Goal: Check status: Check status

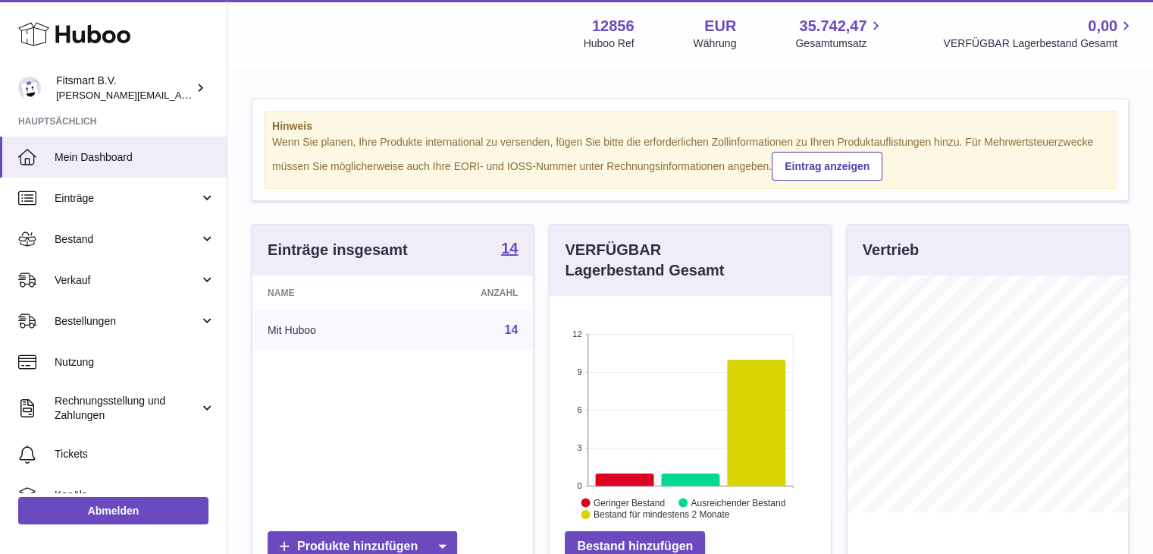
scroll to position [237, 281]
click at [82, 312] on link "Bestellungen" at bounding box center [113, 320] width 227 height 41
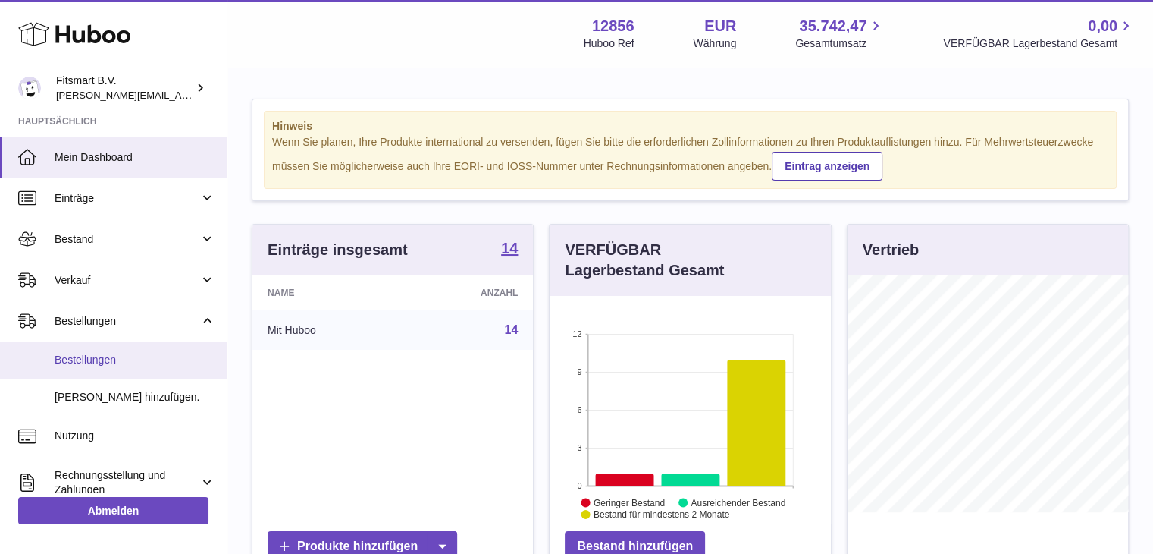
click at [83, 364] on span "Bestellungen" at bounding box center [135, 360] width 161 height 14
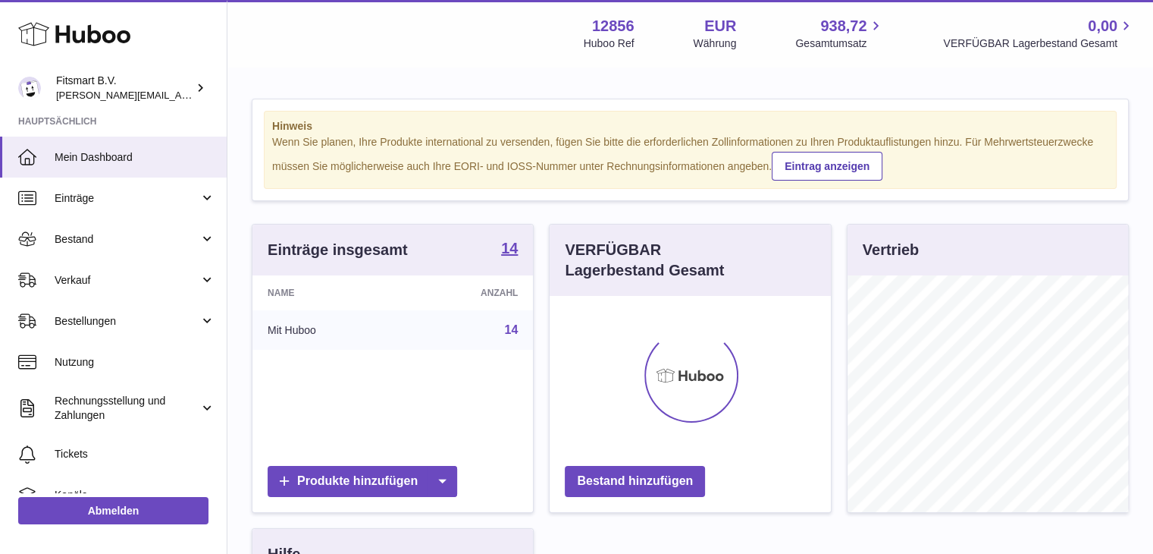
scroll to position [237, 281]
click at [85, 309] on link "Bestellungen" at bounding box center [113, 320] width 227 height 41
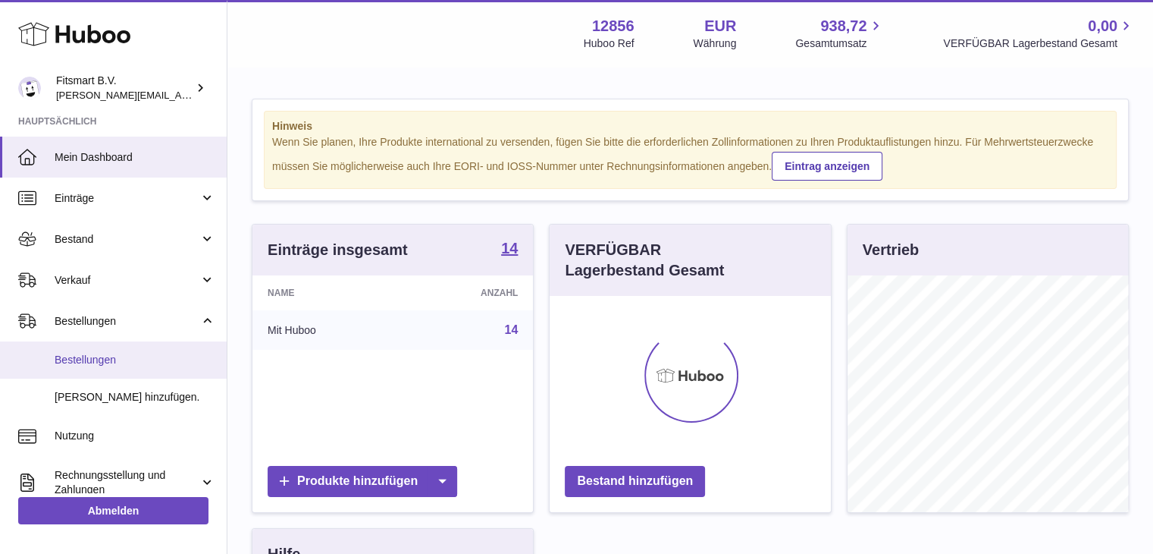
click at [93, 368] on link "Bestellungen" at bounding box center [113, 359] width 227 height 37
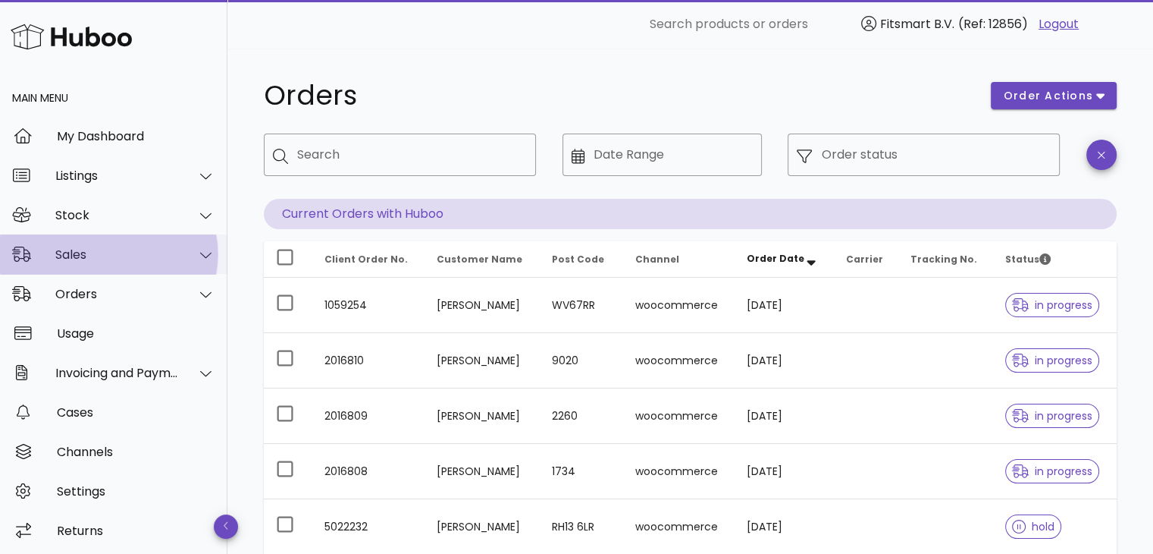
click at [99, 247] on div "Sales" at bounding box center [117, 254] width 124 height 14
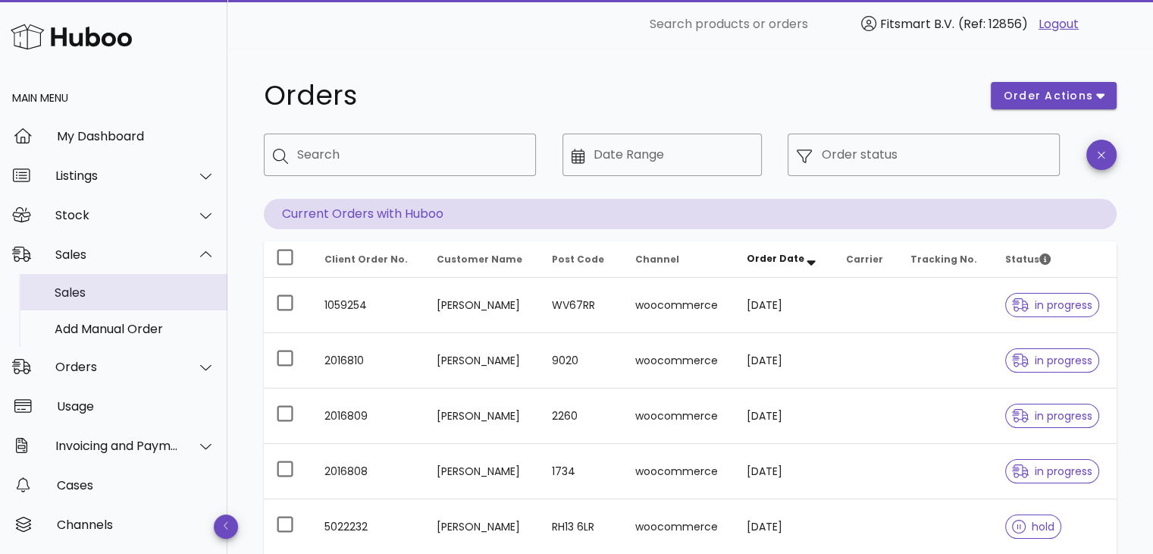
click at [130, 291] on div "Sales" at bounding box center [135, 292] width 161 height 14
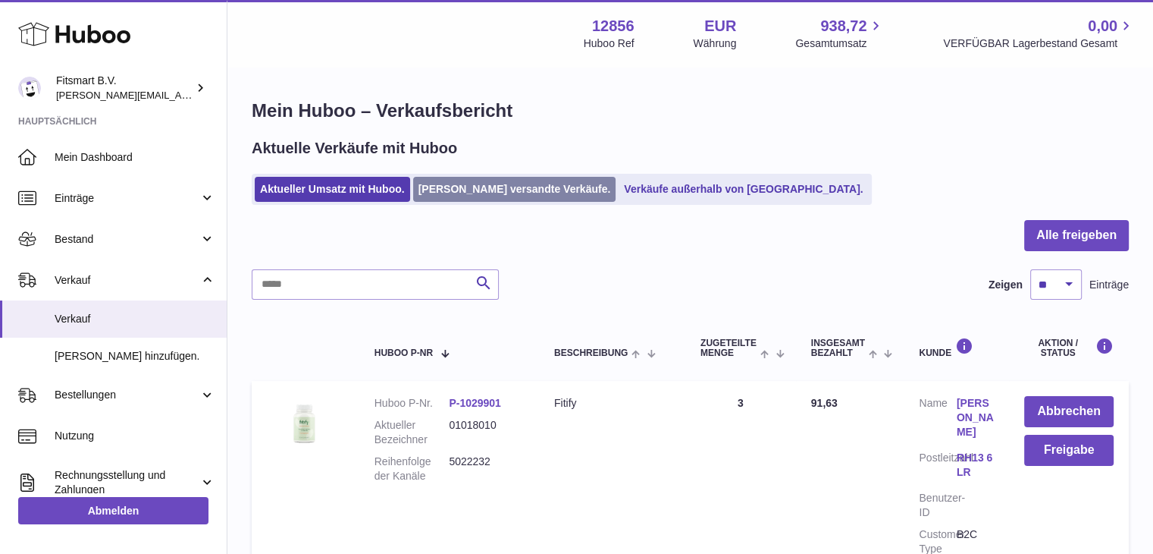
click at [484, 197] on link "[PERSON_NAME] versandte Verkäufe." at bounding box center [514, 189] width 203 height 25
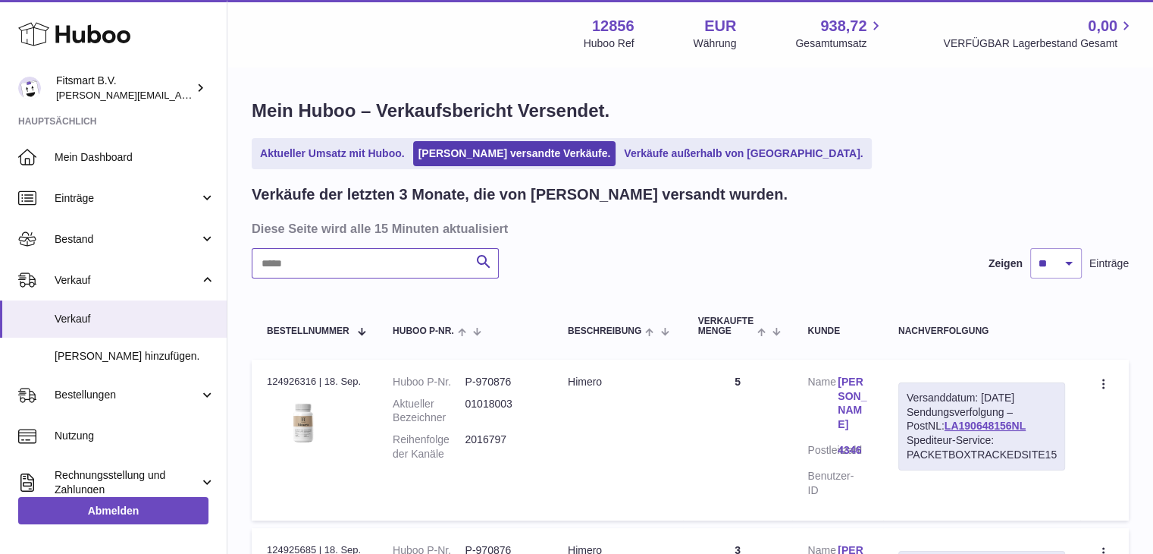
click at [358, 268] on input "text" at bounding box center [375, 263] width 247 height 30
paste input "*******"
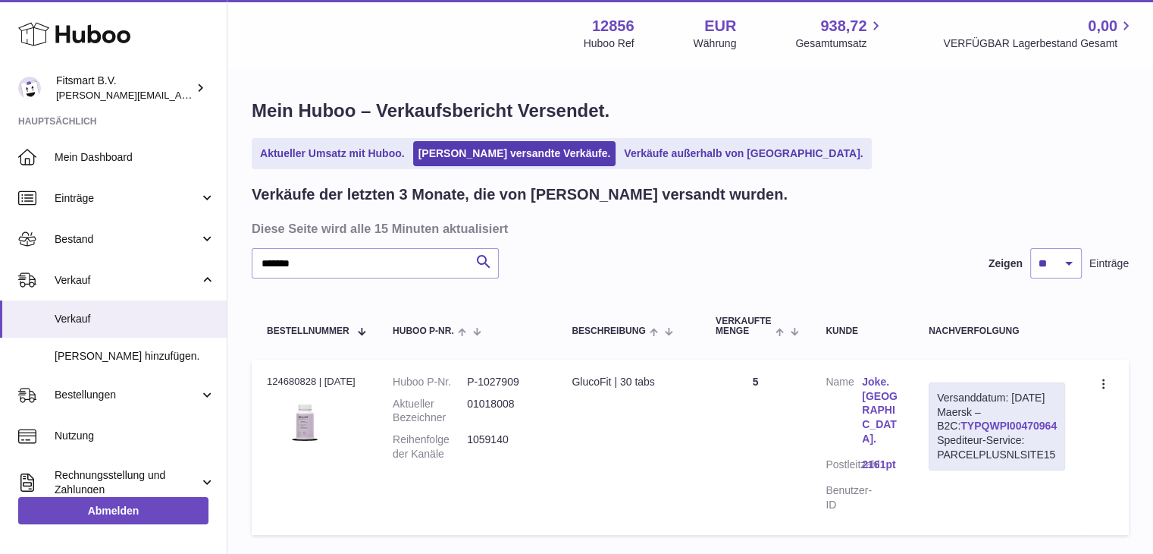
click at [999, 432] on link "TYPQWPI00470964" at bounding box center [1009, 425] width 96 height 12
click at [877, 393] on link "Joke. Faas." at bounding box center [880, 410] width 36 height 71
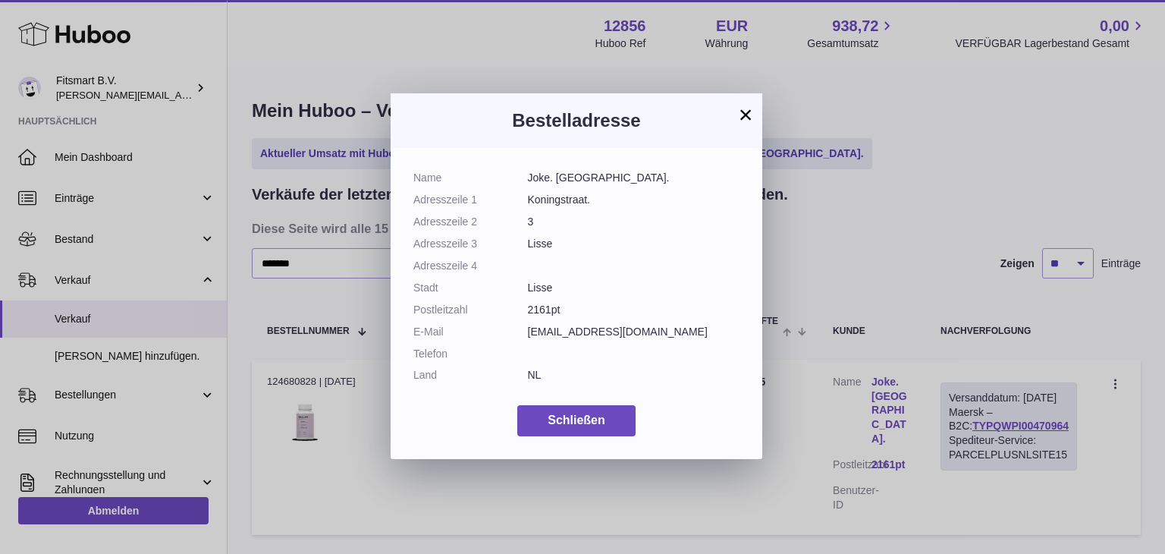
click at [749, 116] on button "×" at bounding box center [745, 114] width 18 height 18
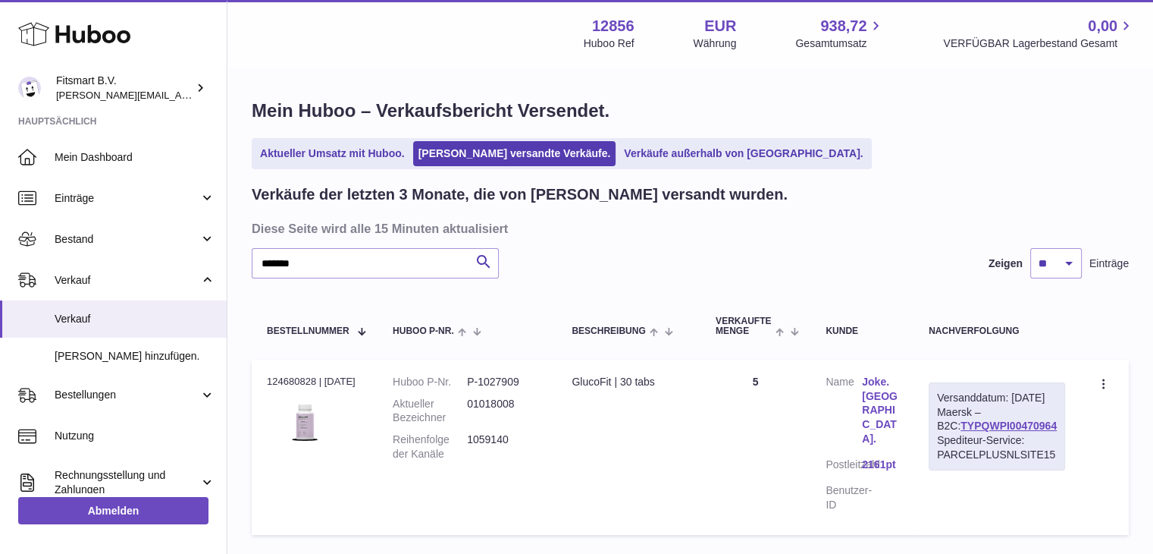
click at [497, 444] on dd "1059140" at bounding box center [504, 446] width 74 height 29
click at [500, 437] on dd "1059140" at bounding box center [504, 446] width 74 height 29
copy dd "1059140"
click at [395, 267] on input "*******" at bounding box center [375, 263] width 247 height 30
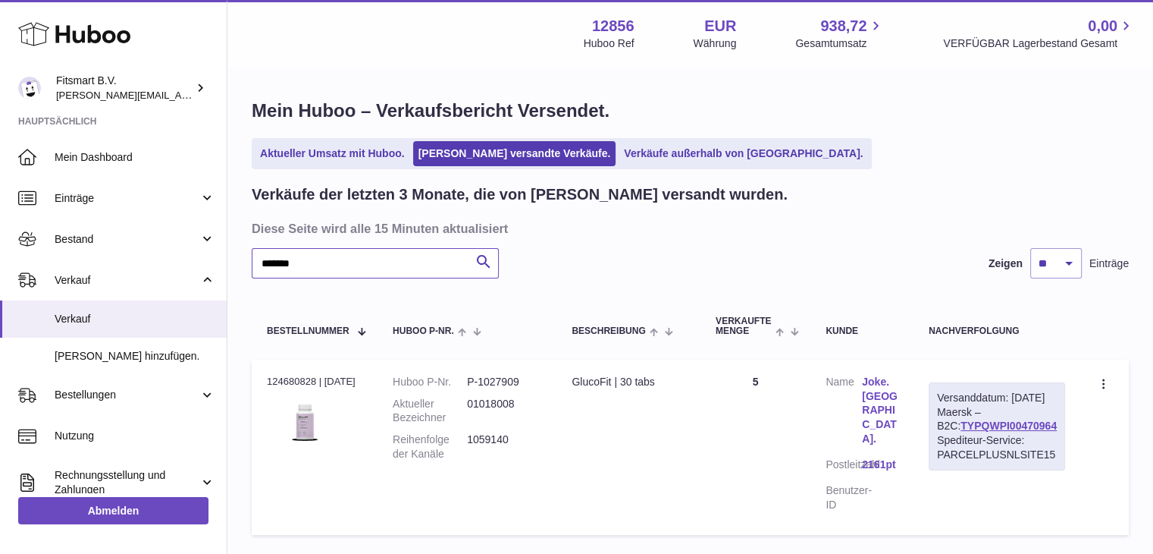
click at [395, 267] on input "*******" at bounding box center [375, 263] width 247 height 30
paste input "text"
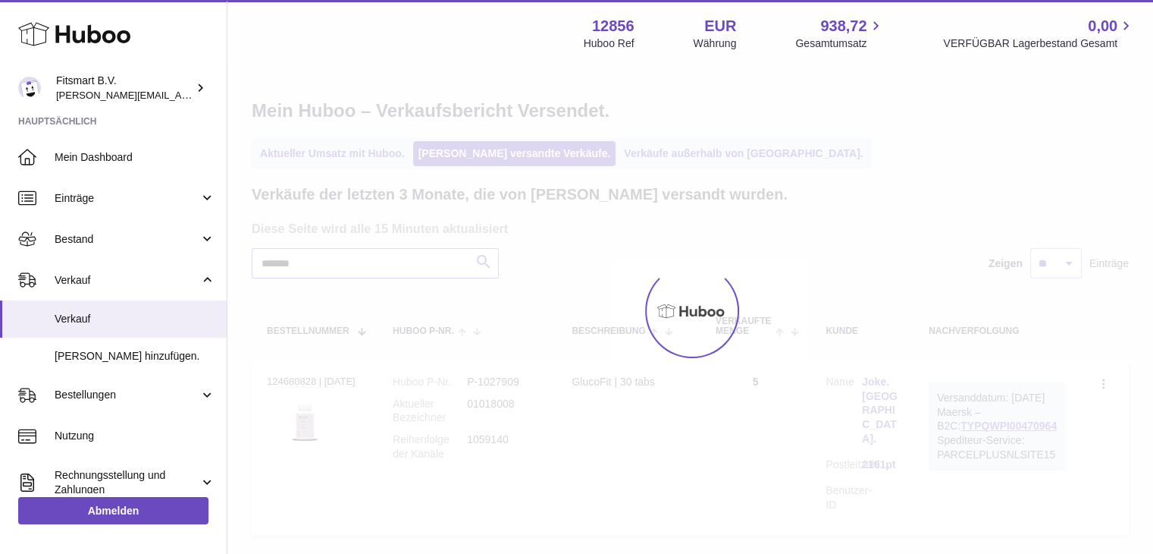
type input "*******"
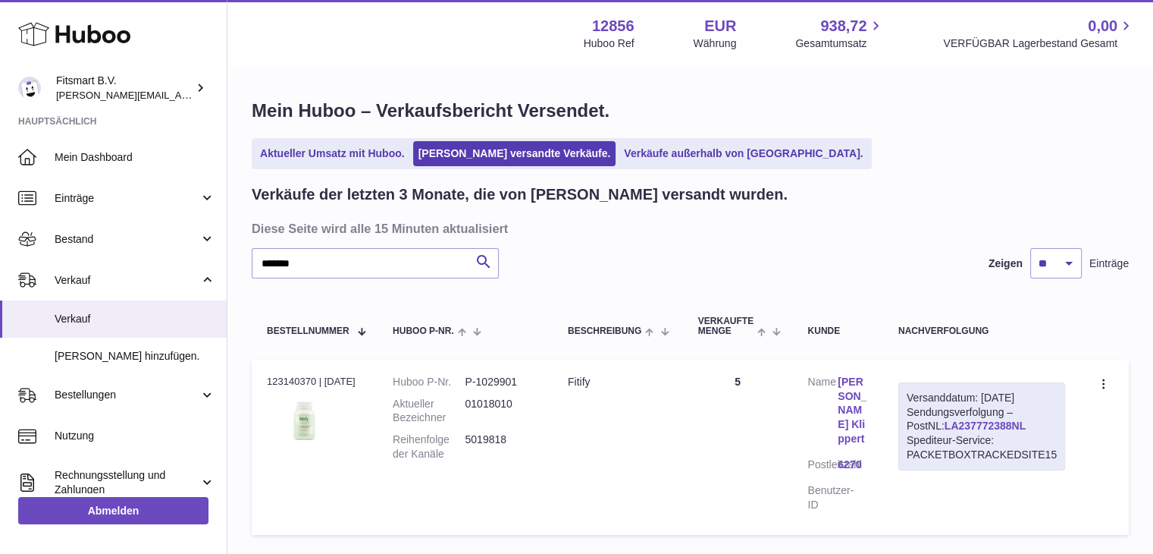
click at [979, 419] on link "LA237772388NL" at bounding box center [985, 425] width 81 height 12
